Goal: Information Seeking & Learning: Learn about a topic

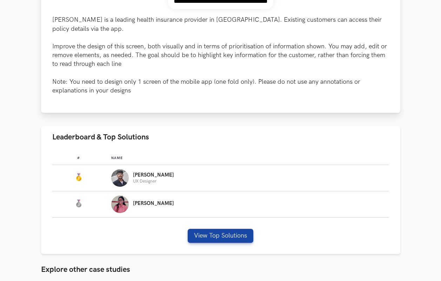
scroll to position [339, 0]
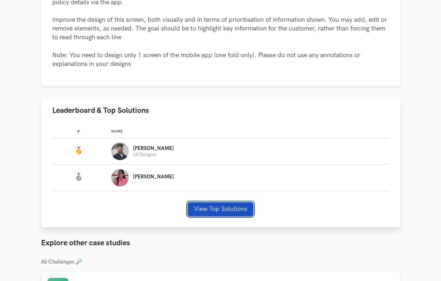
click at [226, 204] on button "View Top Solutions" at bounding box center [221, 209] width 66 height 14
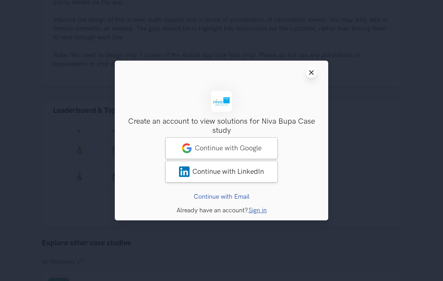
click at [310, 68] on button "Close modal window" at bounding box center [310, 72] width 11 height 11
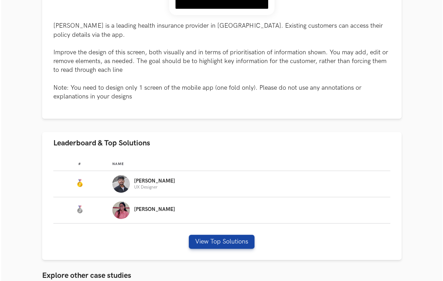
scroll to position [309, 0]
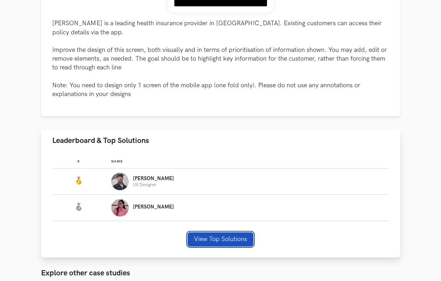
click at [233, 233] on button "View Top Solutions" at bounding box center [221, 240] width 66 height 14
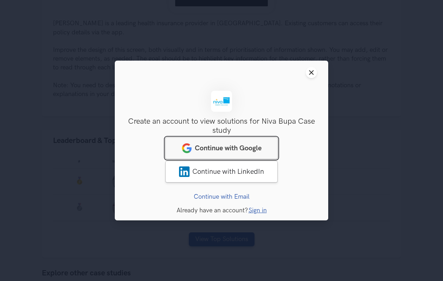
click at [251, 149] on span "Continue with Google" at bounding box center [228, 148] width 67 height 8
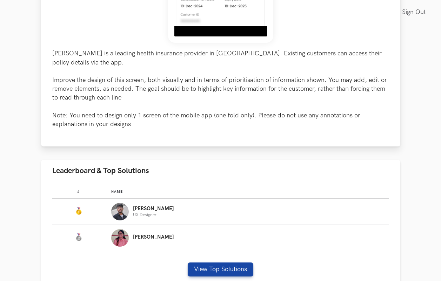
scroll to position [328, 0]
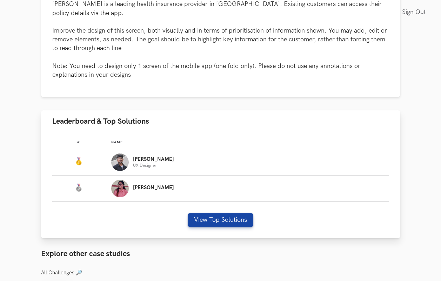
click at [153, 163] on p "UX Designer" at bounding box center [153, 165] width 41 height 5
click at [211, 213] on button "View Top Solutions" at bounding box center [221, 220] width 66 height 14
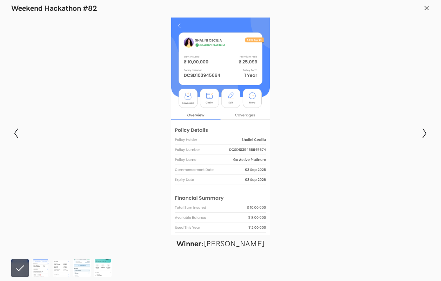
scroll to position [479, 0]
click at [422, 137] on icon "Show next slide" at bounding box center [424, 133] width 10 height 10
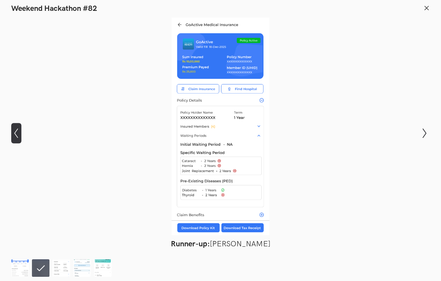
click at [17, 133] on icon "Show previous slide" at bounding box center [16, 133] width 10 height 10
